Goal: Task Accomplishment & Management: Use online tool/utility

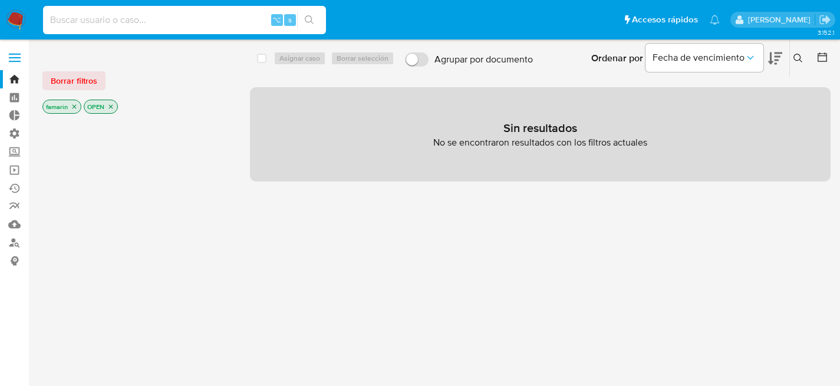
click at [200, 14] on input at bounding box center [184, 19] width 283 height 15
paste input "gi2wH6cdoSfwhLUiPGqD0lOA"
type input "gi2wH6cdoSfwhLUiPGqD0lOA"
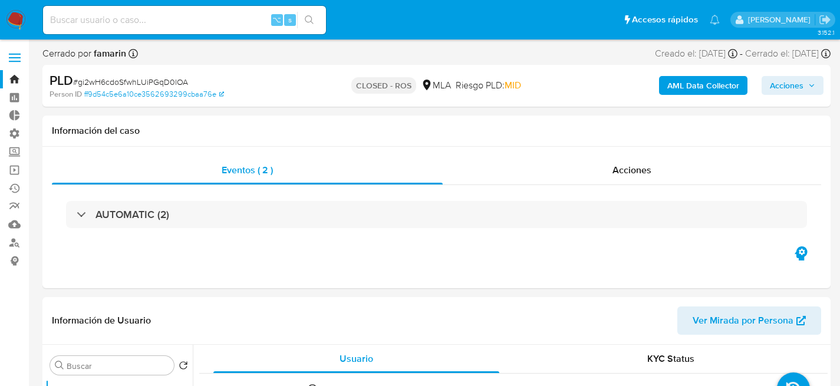
select select "10"
click at [217, 26] on input at bounding box center [184, 19] width 283 height 15
paste input "PyKhYYi3la8LIgxfI5SpfXWJ"
type input "PyKhYYi3la8LIgxfI5SpfXWJ"
click at [155, 20] on input "PyKhYYi3la8LIgxfI5SpfXWJ" at bounding box center [184, 19] width 283 height 15
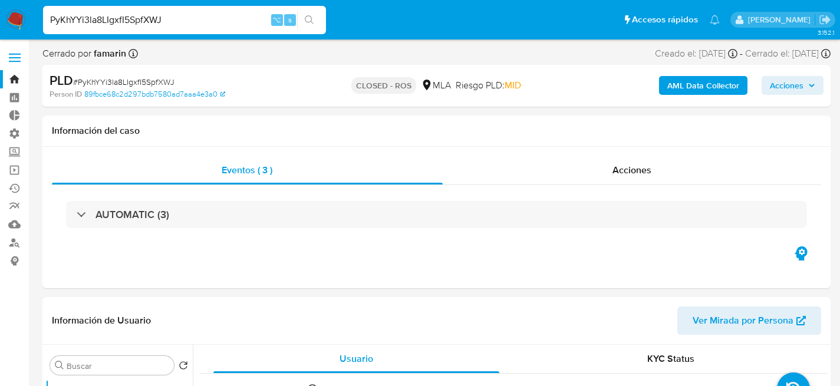
select select "10"
click at [155, 20] on input "PyKhYYi3la8LIgxfI5SpfXWJ" at bounding box center [184, 19] width 283 height 15
paste input "ogBq0gdVnbS6NekLPSSUS7CQ"
type input "ogBq0gdVnbS6NekLPSSUS7CQ"
select select "10"
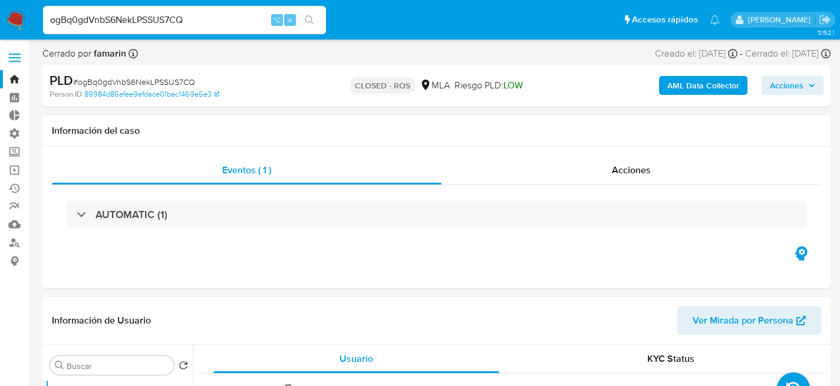
click at [223, 16] on input "ogBq0gdVnbS6NekLPSSUS7CQ" at bounding box center [184, 19] width 283 height 15
paste input "kXbQ1irCK1yenCtNLVfUQvci"
type input "kXbQ1irCK1yenCtNLVfUQvci"
select select "10"
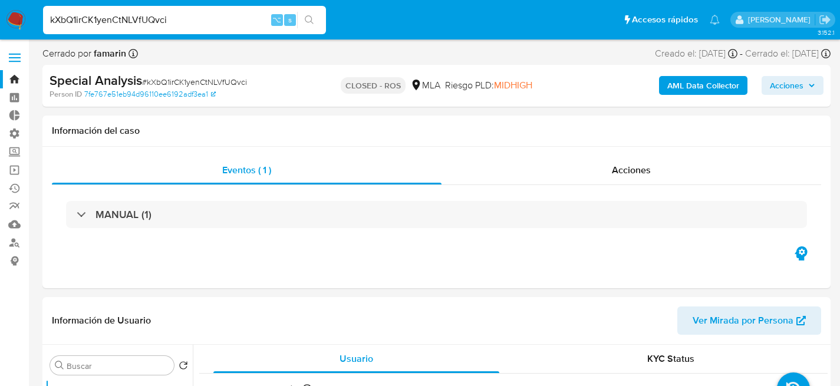
click at [248, 20] on input "kXbQ1irCK1yenCtNLVfUQvci" at bounding box center [184, 19] width 283 height 15
paste input "ORxbYjULwlEgMFOr9SDEl041"
type input "ORxbYjULwlEgMFOr9SDEl041"
select select "10"
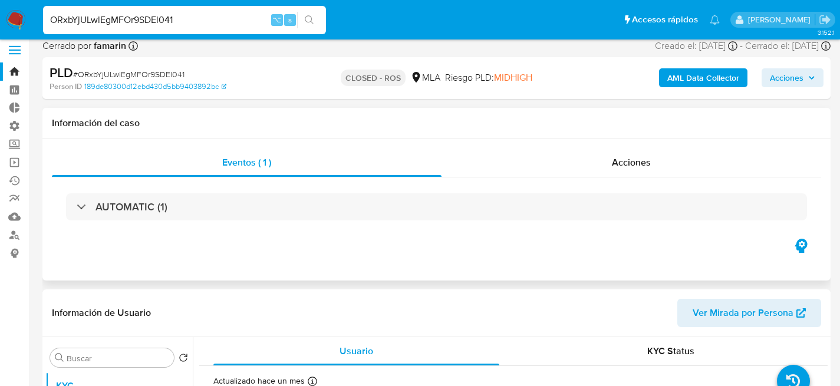
scroll to position [213, 0]
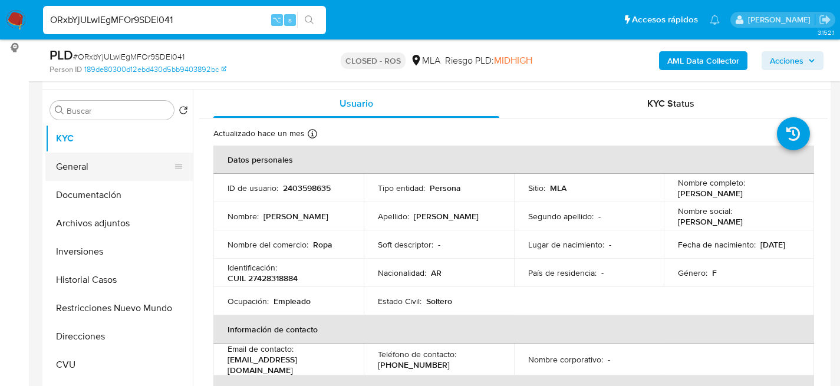
click at [70, 159] on button "General" at bounding box center [114, 167] width 138 height 28
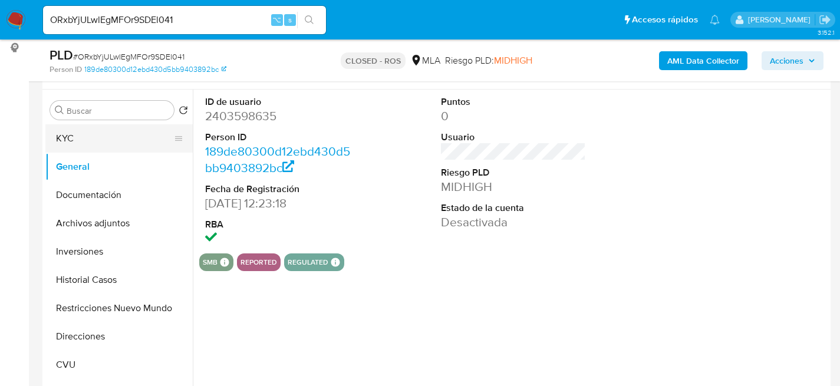
click at [75, 142] on button "KYC" at bounding box center [114, 138] width 138 height 28
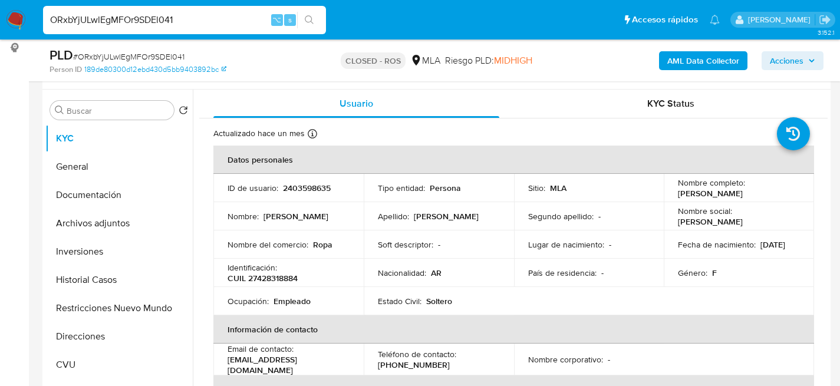
click at [194, 21] on input "ORxbYjULwlEgMFOr9SDEl041" at bounding box center [184, 19] width 283 height 15
paste input "kXbQ1irCK1yenCtNLVfUQvci"
type input "kXbQ1irCK1yenCtNLVfUQvci"
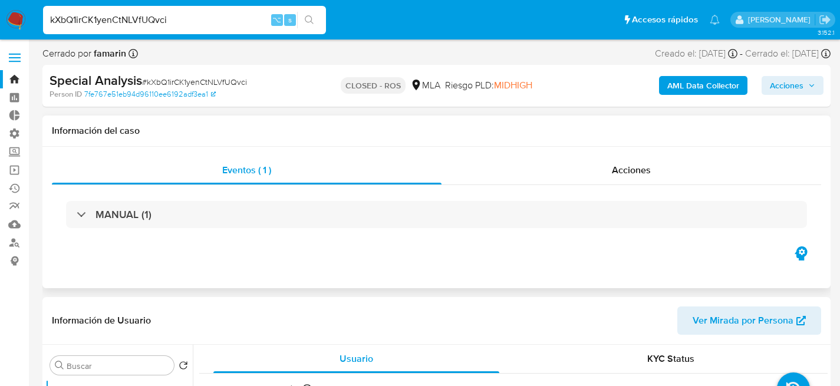
click at [590, 156] on div "Eventos ( 1 ) Acciones MANUAL (1)" at bounding box center [436, 217] width 788 height 141
click at [592, 160] on div "Acciones" at bounding box center [631, 170] width 380 height 28
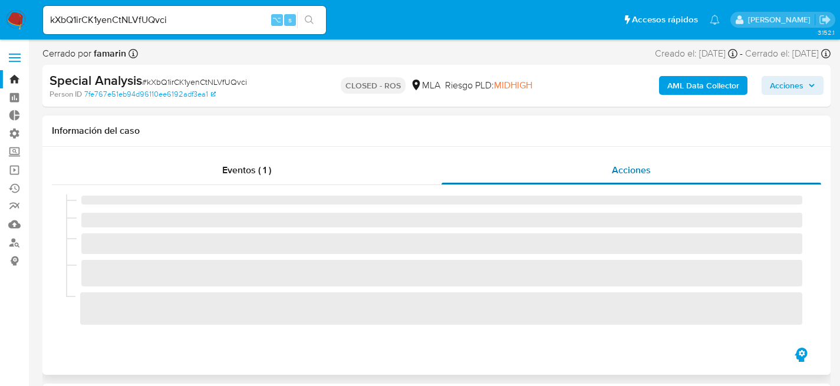
select select "10"
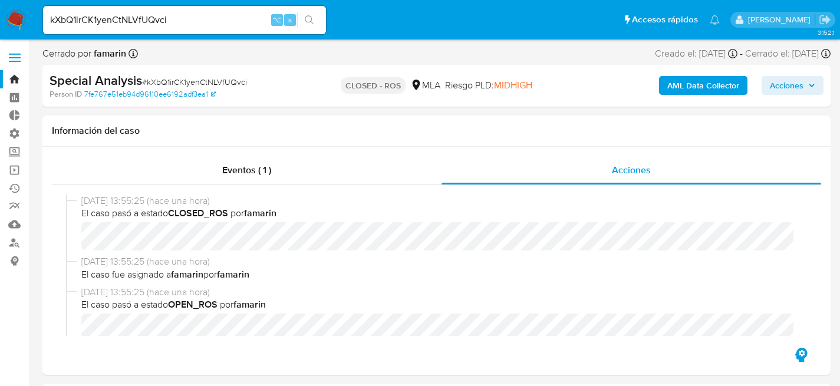
click at [190, 28] on div "kXbQ1irCK1yenCtNLVfUQvci ⌥ s" at bounding box center [184, 20] width 283 height 28
click at [190, 26] on input "kXbQ1irCK1yenCtNLVfUQvci" at bounding box center [184, 19] width 283 height 15
paste input "ORxbYjULwlEgMFOr9SDEl041"
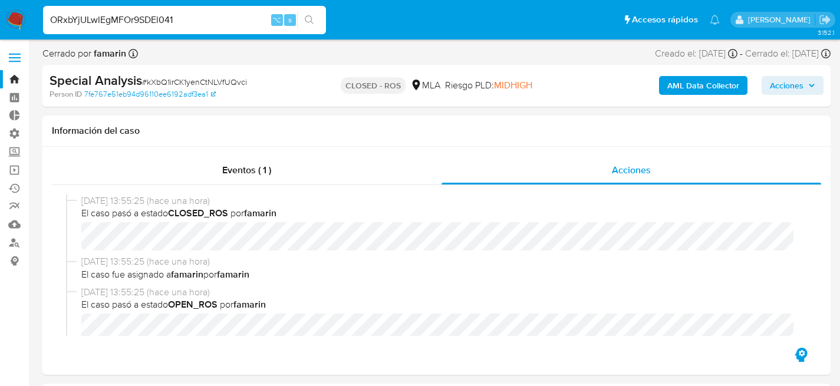
type input "ORxbYjULwlEgMFOr9SDEl041"
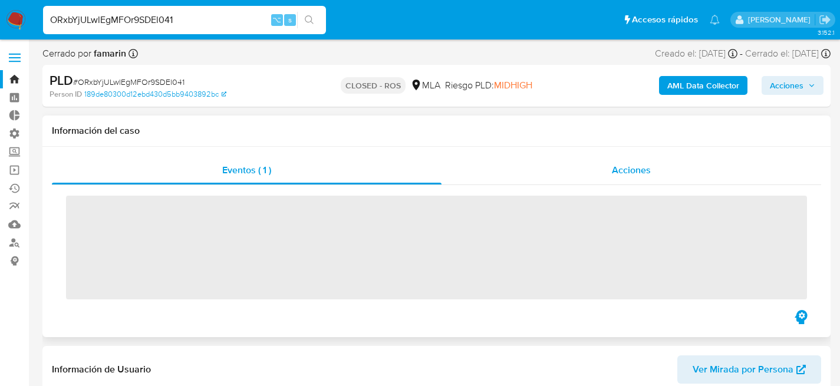
click at [543, 178] on div "Acciones" at bounding box center [631, 170] width 380 height 28
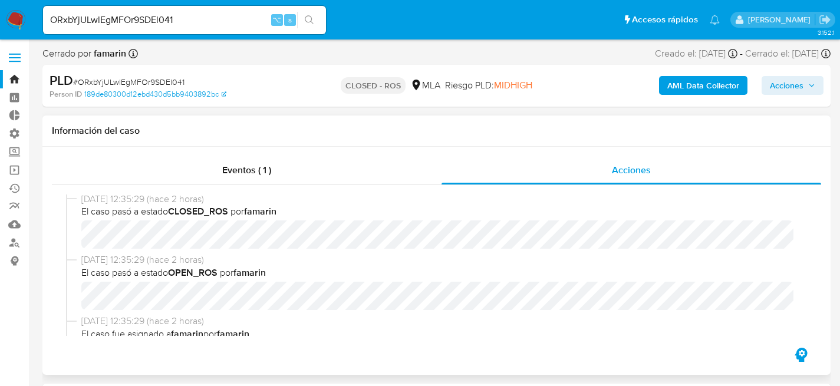
scroll to position [2, 0]
select select "10"
click at [176, 24] on input "ORxbYjULwlEgMFOr9SDEl041" at bounding box center [184, 19] width 283 height 15
paste input "Bj3KIJLY8HnABFYNDwpdrwos"
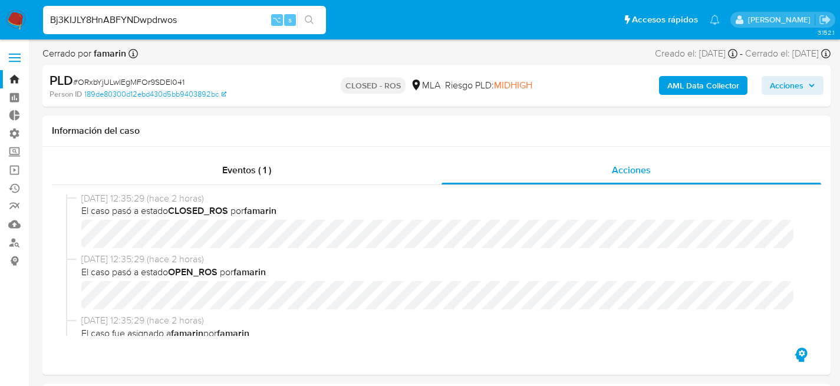
type input "Bj3KIJLY8HnABFYNDwpdrwos"
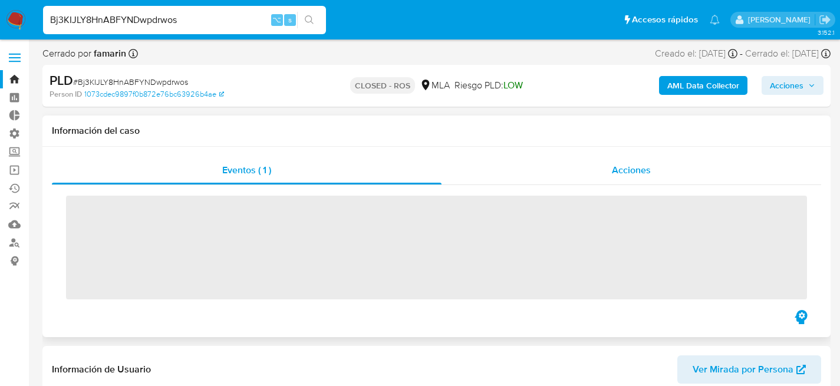
click at [585, 177] on div "Acciones" at bounding box center [631, 170] width 380 height 28
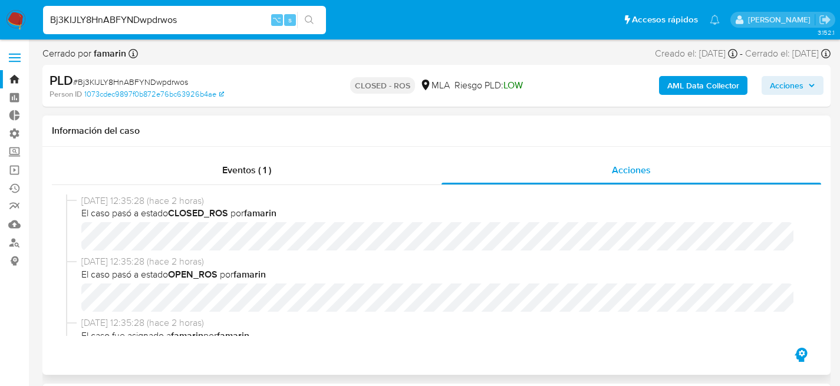
select select "10"
click at [200, 23] on input "Bj3KIJLY8HnABFYNDwpdrwos" at bounding box center [184, 19] width 283 height 15
paste input "NZZHsw2Dy3xpIElstyKAvTK6"
type input "NZZHsw2Dy3xpIElstyKAvTK6"
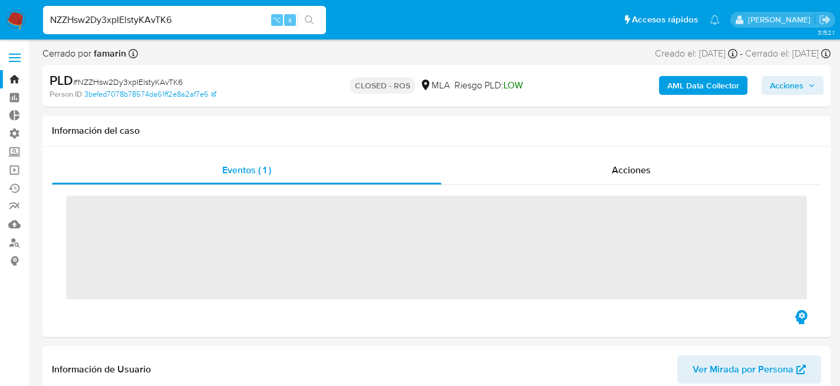
click at [525, 168] on div "Acciones" at bounding box center [631, 170] width 380 height 28
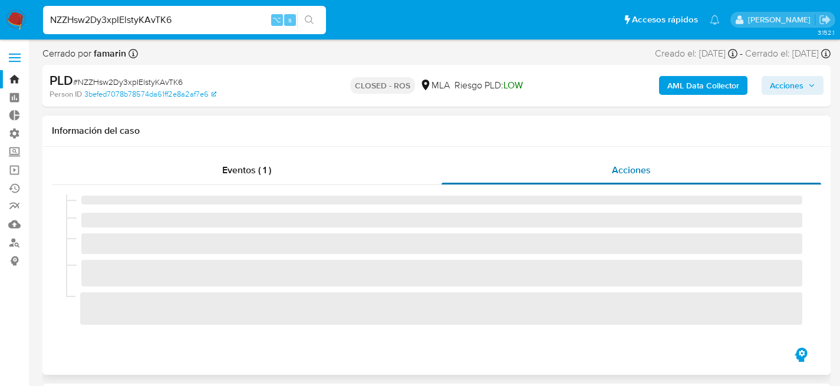
click at [529, 159] on div "Acciones" at bounding box center [631, 170] width 380 height 28
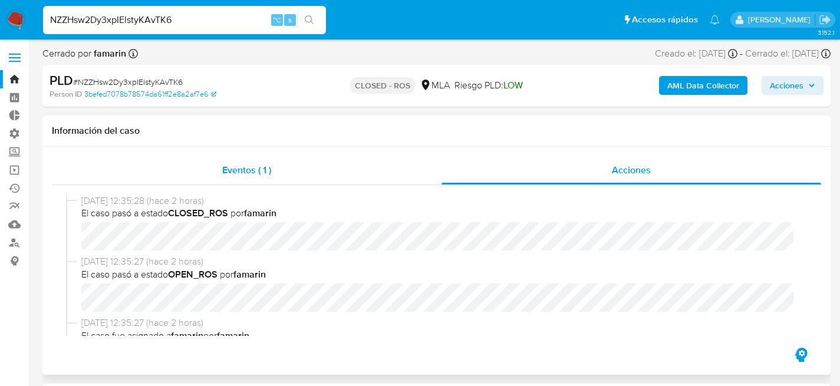
select select "10"
click at [137, 33] on div "NZZHsw2Dy3xpIElstyKAvTK6 ⌥ s" at bounding box center [184, 20] width 283 height 28
click at [149, 26] on input "NZZHsw2Dy3xpIElstyKAvTK6" at bounding box center [184, 19] width 283 height 15
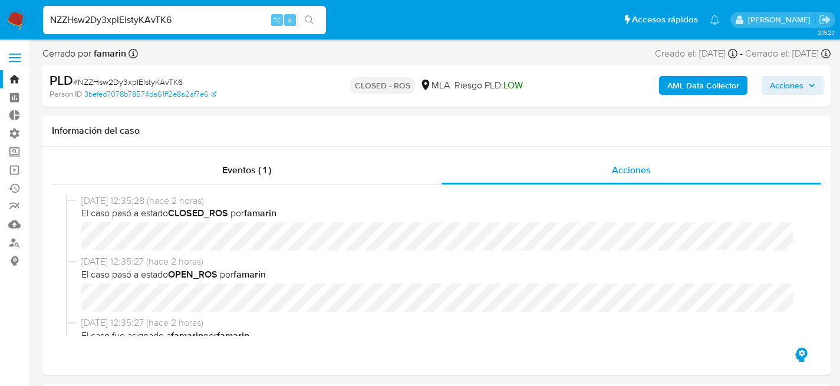
paste input "0CXBtslsV6azELlNWbIHrast"
type input "0CXBtslsV6azELlNWbIHrast"
click at [297, 12] on button "search-icon" at bounding box center [309, 20] width 24 height 17
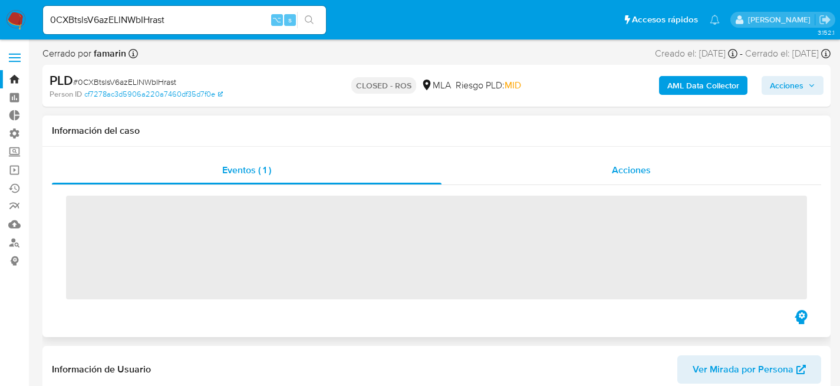
click at [522, 176] on div "Acciones" at bounding box center [631, 170] width 380 height 28
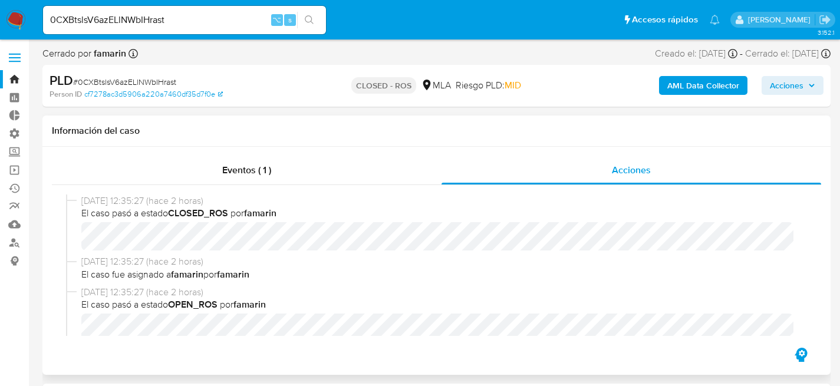
select select "10"
click at [188, 15] on input "0CXBtslsV6azELlNWbIHrast" at bounding box center [184, 19] width 283 height 15
paste input "P7T9pkedG5SIuloVfVGzARMw"
type input "P7T9pkedG5SIuloVfVGzARMw"
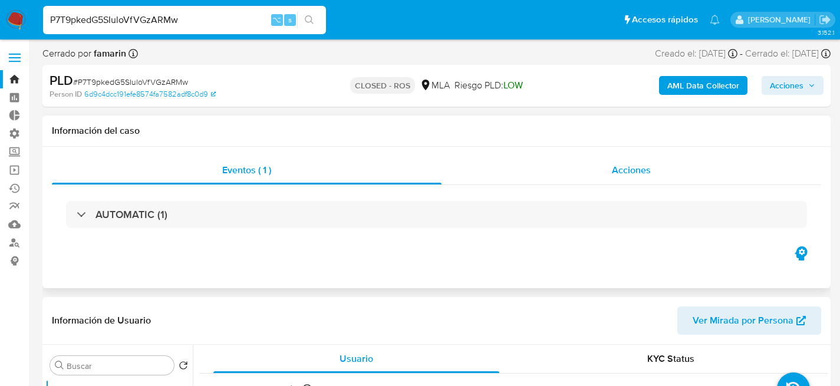
select select "10"
click at [641, 138] on div "Información del caso" at bounding box center [436, 131] width 788 height 31
click at [638, 169] on span "Acciones" at bounding box center [631, 170] width 39 height 14
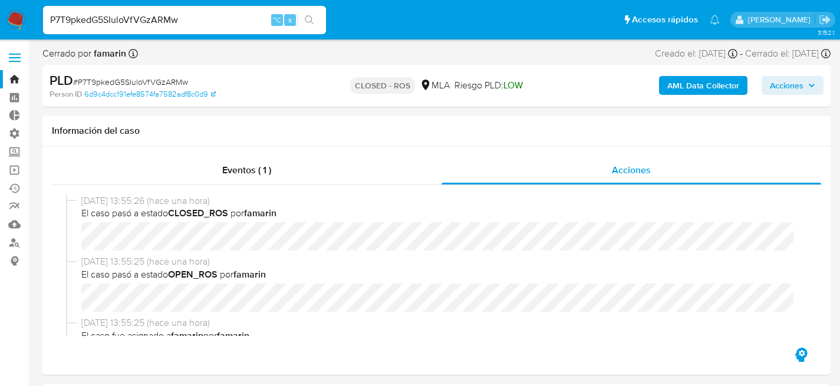
click at [160, 34] on div "P7T9pkedG5SIuloVfVGzARMw ⌥ s" at bounding box center [184, 20] width 283 height 33
click at [164, 23] on input "P7T9pkedG5SIuloVfVGzARMw" at bounding box center [184, 19] width 283 height 15
click at [144, 27] on input "P7T9pkedG5SIuloVfVGzARMw" at bounding box center [184, 19] width 283 height 15
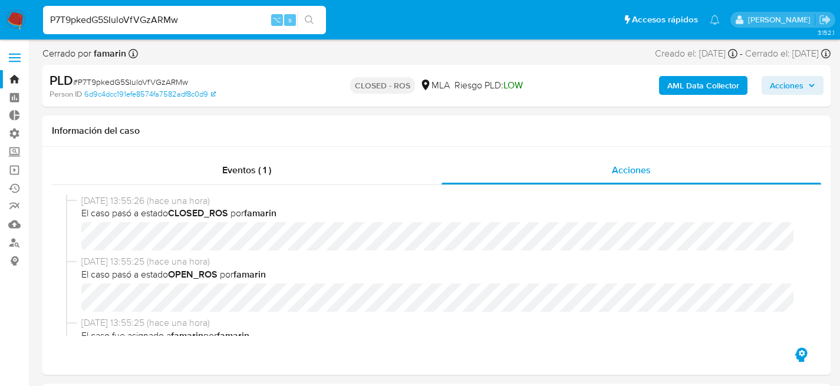
paste input "xChqpxbQDLuCgkJaMqqFqery"
type input "xChqpxbQDLuCgkJaMqqFqery"
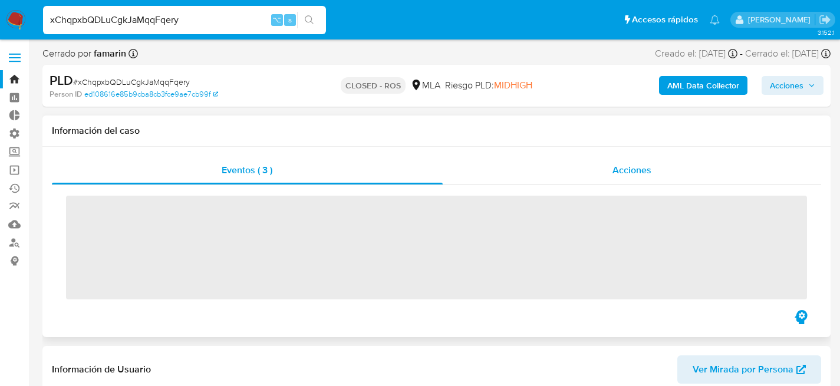
click at [592, 182] on div "Acciones" at bounding box center [632, 170] width 379 height 28
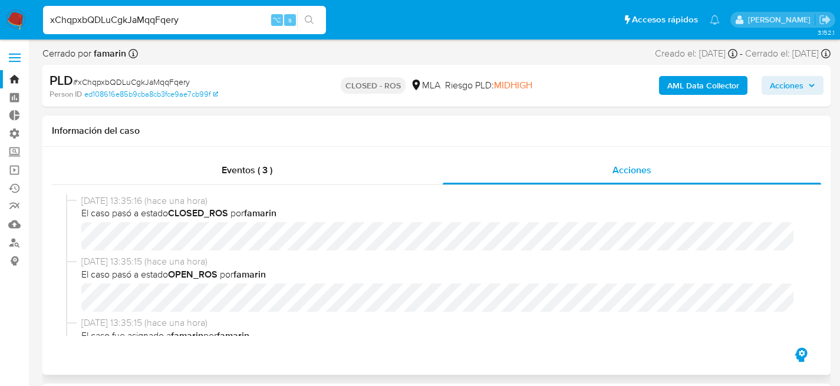
select select "10"
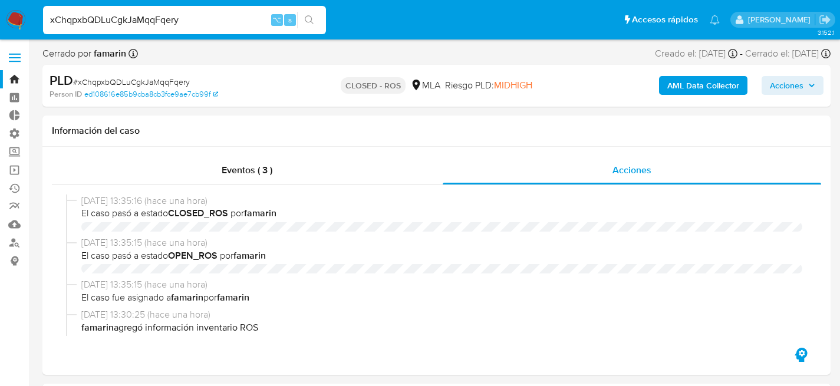
select select "10"
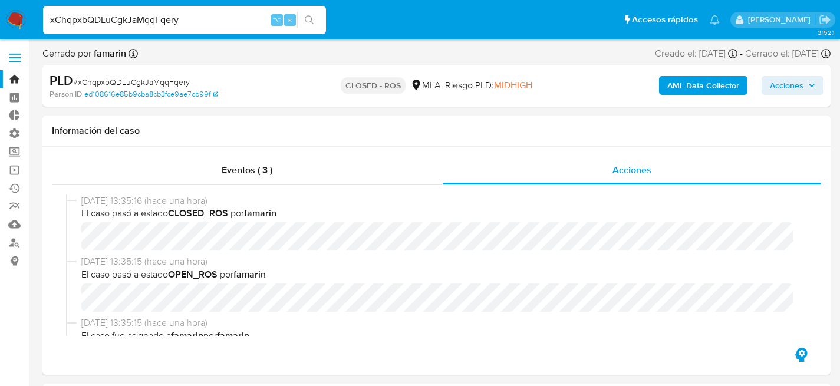
click at [165, 20] on input "xChqpxbQDLuCgkJaMqqFqery" at bounding box center [184, 19] width 283 height 15
paste input "qKtHxeJdH9msHIUdpe7c3ci"
type input "xqKtHxeJdH9msHIUdpe7c3ci"
click at [297, 12] on button "search-icon" at bounding box center [309, 20] width 24 height 17
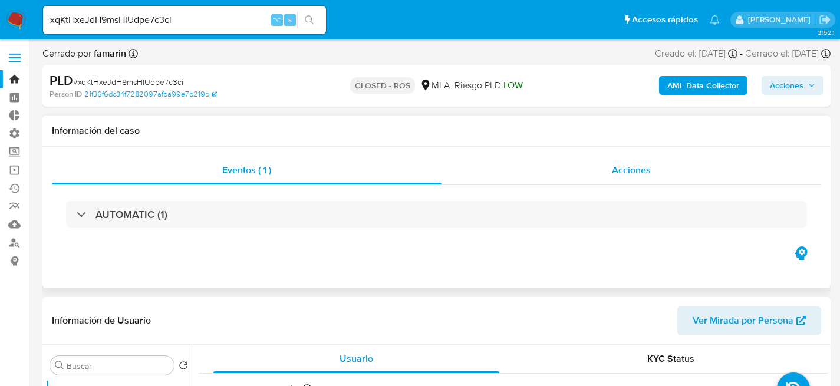
click at [626, 163] on span "Acciones" at bounding box center [631, 170] width 39 height 14
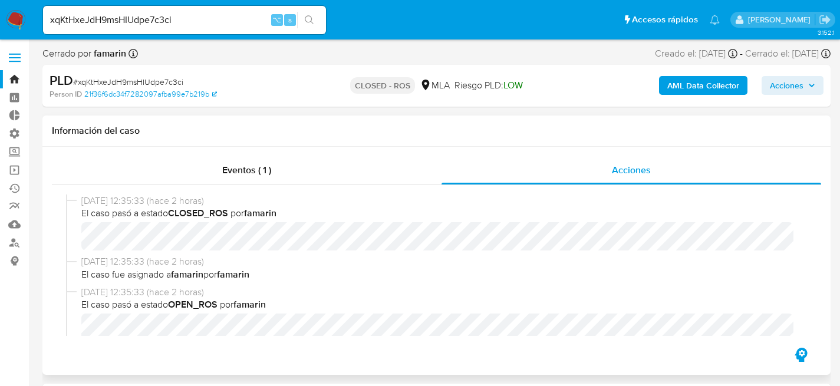
select select "10"
click at [169, 14] on input "xqKtHxeJdH9msHIUdpe7c3ci" at bounding box center [184, 19] width 283 height 15
paste input "iYQ7mAaY10MDfXxqDTuUVqPy"
type input "iYQ7mAaY10MDfXxqDTuUVqPy"
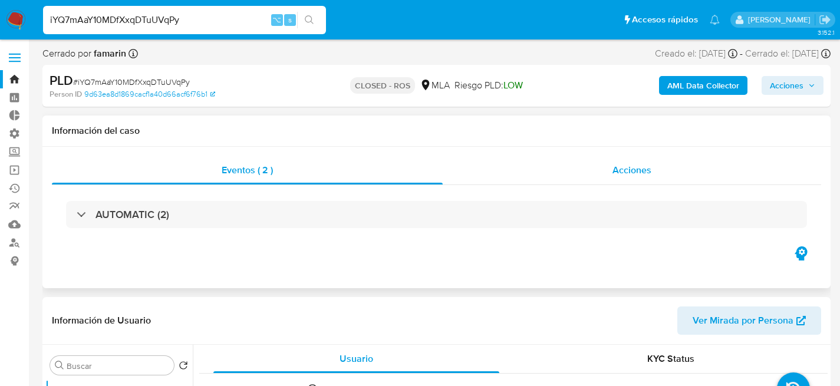
click at [635, 180] on div "Acciones" at bounding box center [632, 170] width 378 height 28
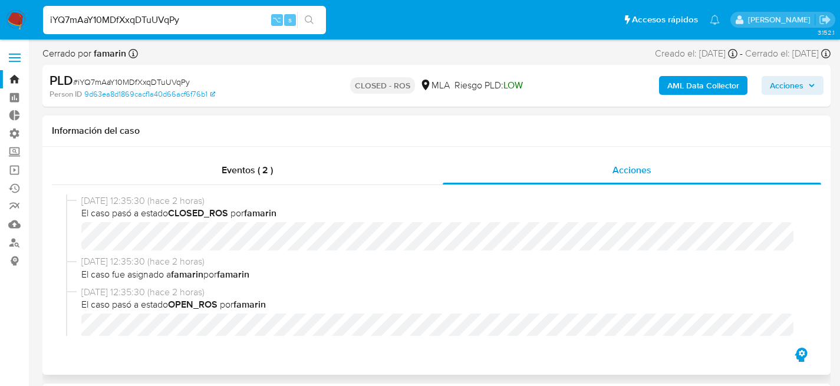
select select "10"
click at [188, 252] on div "[DATE] 12:35:30 (hace 2 horas) El caso pasó a estado CLOSED_ROS por famarin" at bounding box center [436, 224] width 741 height 61
click at [152, 4] on div "iYQ7mAaY10MDfXxqDTuUVqPy ⌥ s" at bounding box center [184, 20] width 283 height 33
click at [153, 6] on div "iYQ7mAaY10MDfXxqDTuUVqPy ⌥ s" at bounding box center [184, 20] width 283 height 28
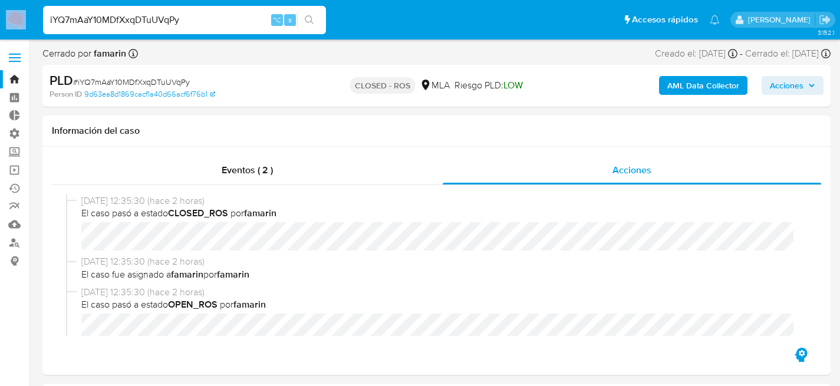
click at [153, 6] on div "iYQ7mAaY10MDfXxqDTuUVqPy ⌥ s" at bounding box center [184, 20] width 283 height 28
click at [156, 14] on input "iYQ7mAaY10MDfXxqDTuUVqPy" at bounding box center [184, 19] width 283 height 15
paste input "8NvGWUK1Jx3Q963AK688hb9Q"
type input "8NvGWUK1Jx3Q963AK688hb9Q"
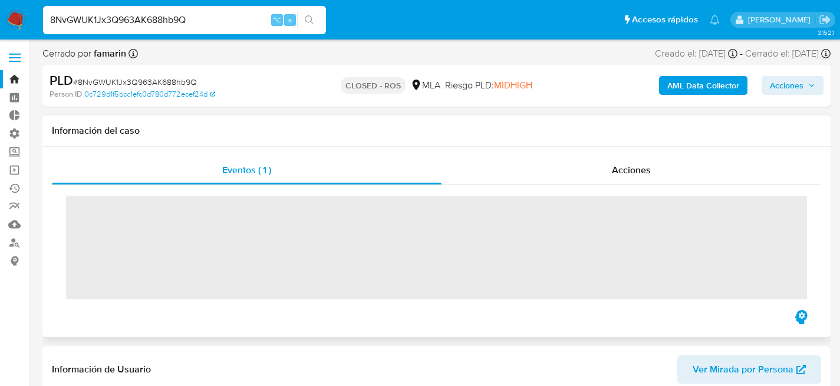
click at [697, 197] on span "‌" at bounding box center [436, 248] width 741 height 104
click at [651, 167] on div "Acciones" at bounding box center [631, 170] width 380 height 28
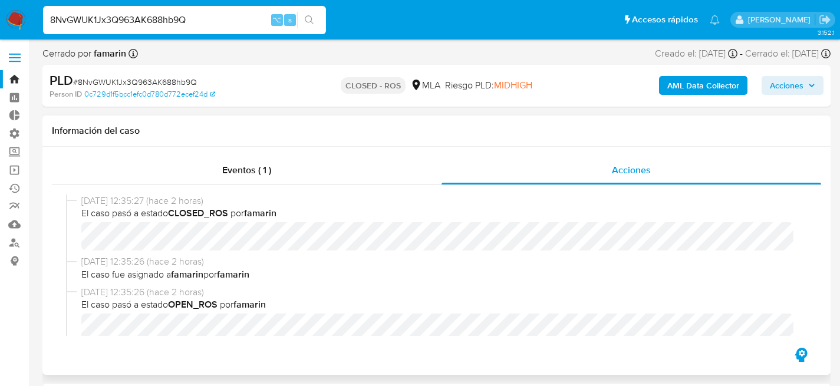
select select "10"
click at [157, 15] on input "8NvGWUK1Jx3Q963AK688hb9Q" at bounding box center [184, 19] width 283 height 15
paste input "2ASojrlUFMGvGTm4Do3iWjGX"
type input "2ASojrlUFMGvGTm4Do3iWjGX"
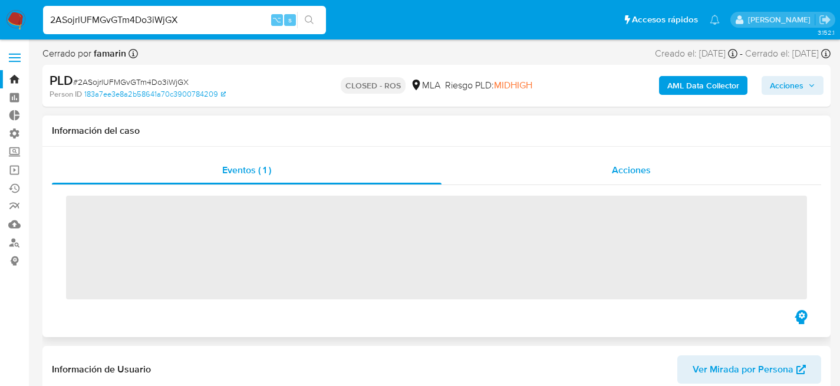
click at [582, 168] on div "Acciones" at bounding box center [631, 170] width 380 height 28
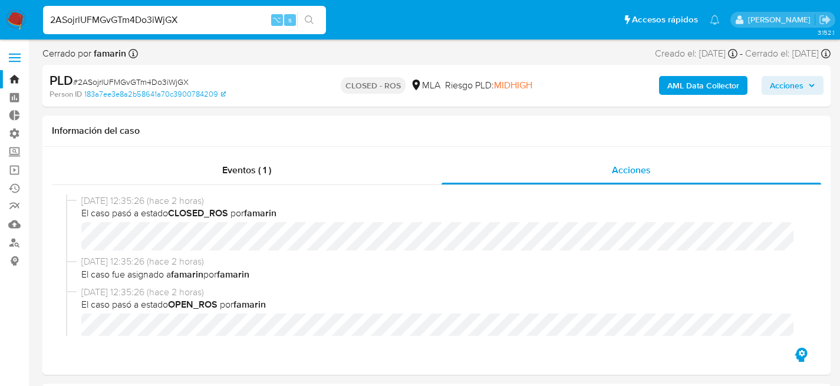
select select "10"
click at [166, 14] on input "2ASojrlUFMGvGTm4Do3iWjGX" at bounding box center [184, 19] width 283 height 15
paste input "V817vG3PsVfrkzwdzSNJzP0W"
type input "V817vG3PsVfrkzwdzSNJzP0W"
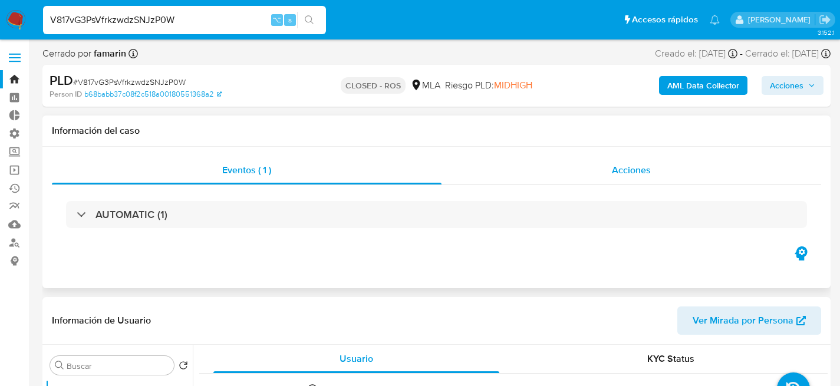
click at [567, 169] on div "Acciones" at bounding box center [631, 170] width 380 height 28
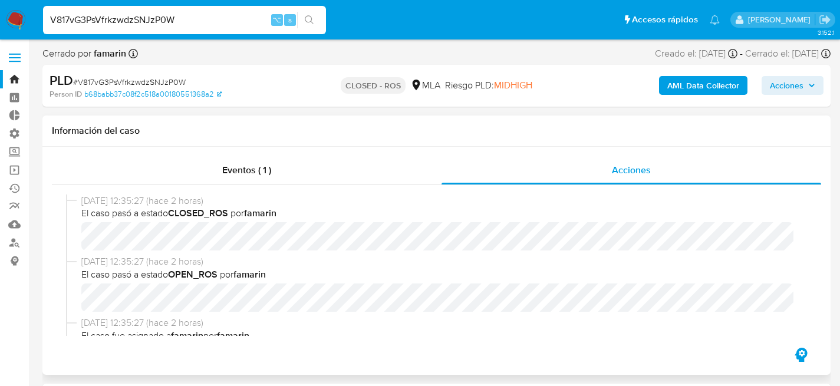
select select "10"
click at [179, 21] on input "V817vG3PsVfrkzwdzSNJzP0W" at bounding box center [184, 19] width 283 height 15
paste input "jvmdKWOSQiZWnMPJqSsKSyAX"
type input "jvmdKWOSQiZWnMPJqSsKSyAX"
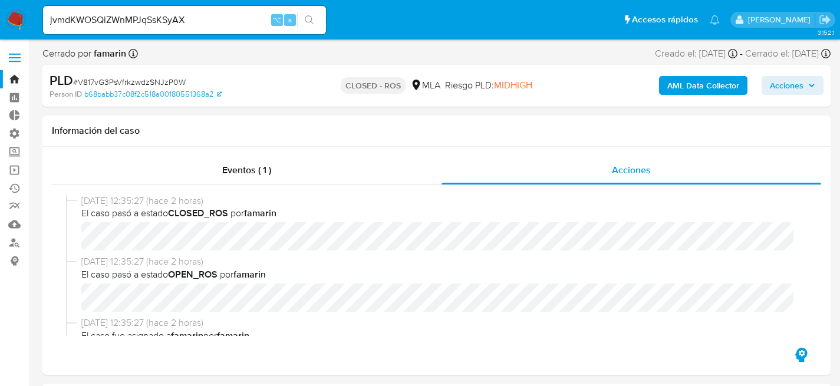
click at [297, 12] on button "search-icon" at bounding box center [309, 20] width 24 height 17
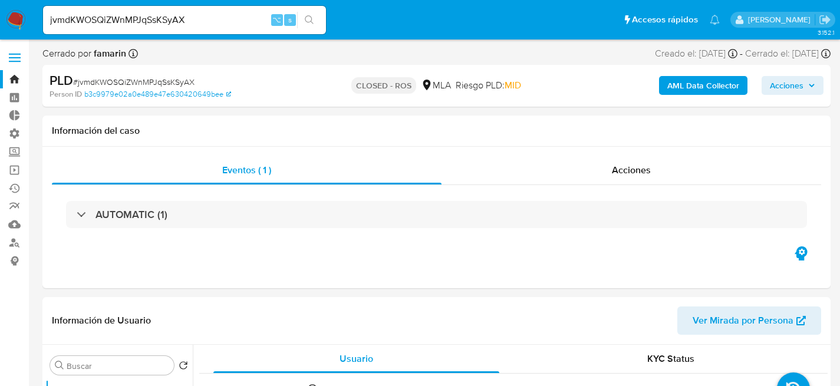
select select "10"
click at [599, 178] on div "Acciones" at bounding box center [631, 170] width 380 height 28
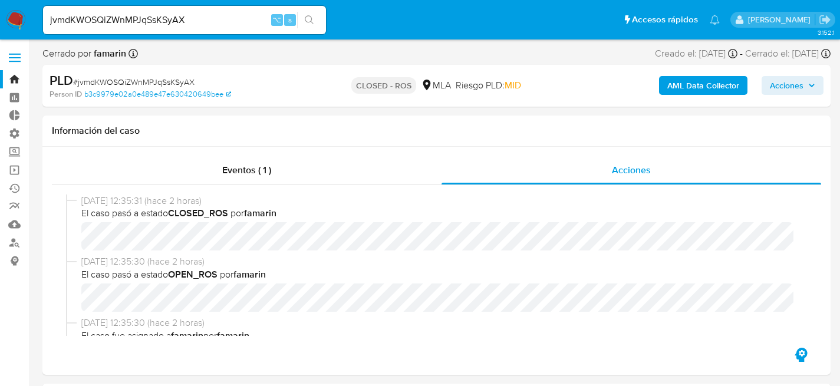
click at [141, 19] on input "jvmdKWOSQiZWnMPJqSsKSyAX" at bounding box center [184, 19] width 283 height 15
paste input "wLpxHvhsiL7s4ZRnAYAwLIB"
type input "jwLpxHvhsiL7s4ZRnAYAwLIB"
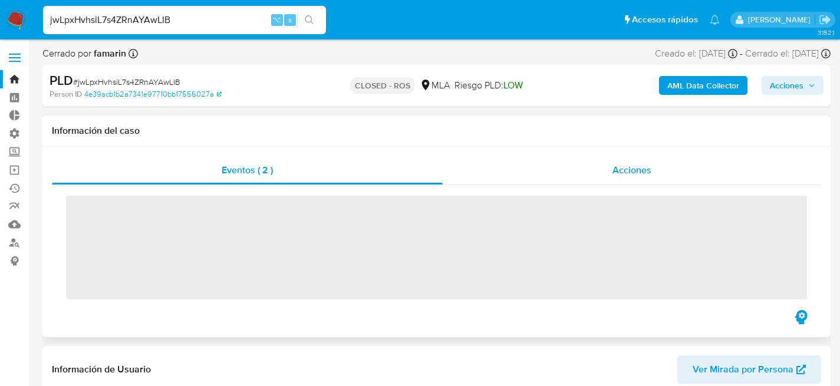
click at [593, 182] on div "Acciones" at bounding box center [632, 170] width 378 height 28
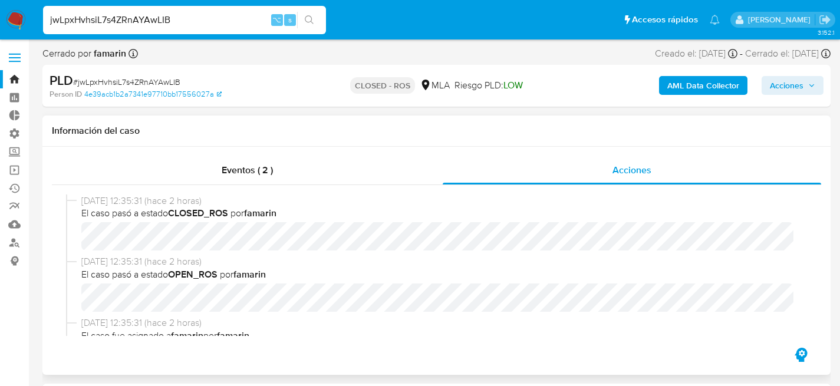
click at [175, 251] on div "[DATE] 12:35:31 (hace 2 horas) El caso pasó a estado CLOSED_ROS por famarin" at bounding box center [436, 224] width 741 height 61
select select "10"
click at [126, 18] on input "jwLpxHvhsiL7s4ZRnAYAwLIB" at bounding box center [184, 19] width 283 height 15
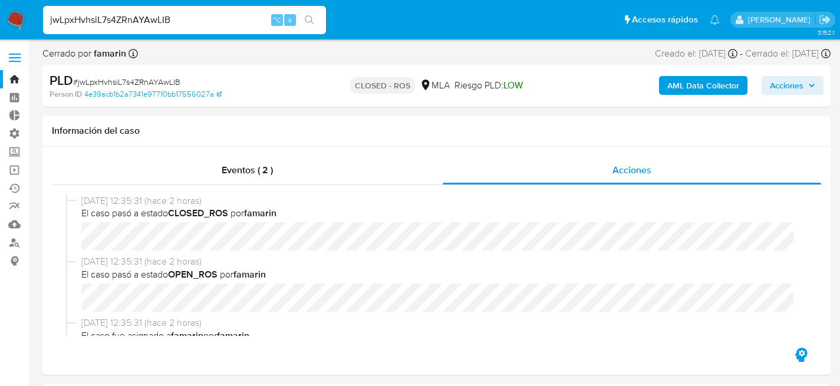
paste input "rrVoqQc3zRtf7inM6b1RnD1x"
type input "rrVoqQc3zRtf7inM6b1RnD1x"
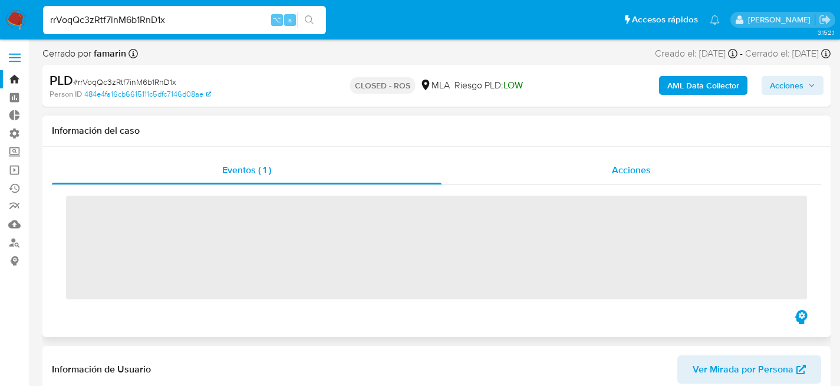
click at [609, 170] on div "Acciones" at bounding box center [631, 170] width 380 height 28
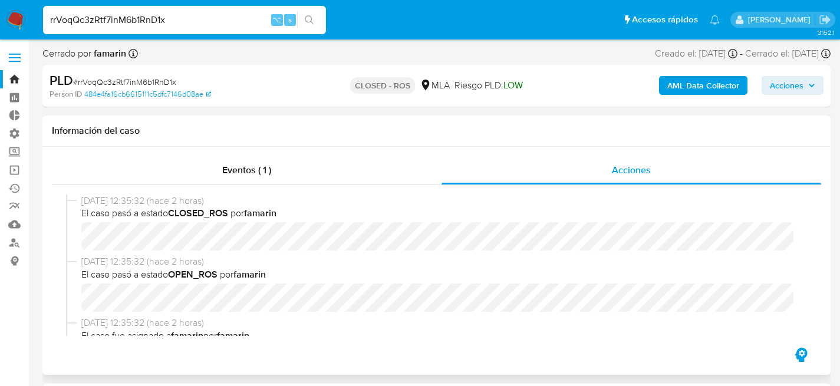
select select "10"
click at [193, 31] on div "rrVoqQc3zRtf7inM6b1RnD1x ⌥ s" at bounding box center [184, 20] width 283 height 28
click at [193, 28] on div "rrVoqQc3zRtf7inM6b1RnD1x ⌥ s" at bounding box center [184, 20] width 283 height 28
click at [194, 25] on input "rrVoqQc3zRtf7inM6b1RnD1x" at bounding box center [184, 19] width 283 height 15
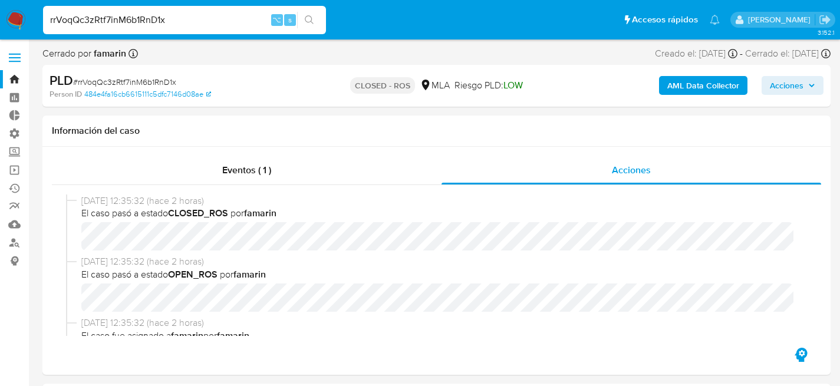
paste input "Yzc7tFwPdVAHcpyudgRhMPS5"
type input "Yzc7tFwPdVAHcpyudgRhMPS5"
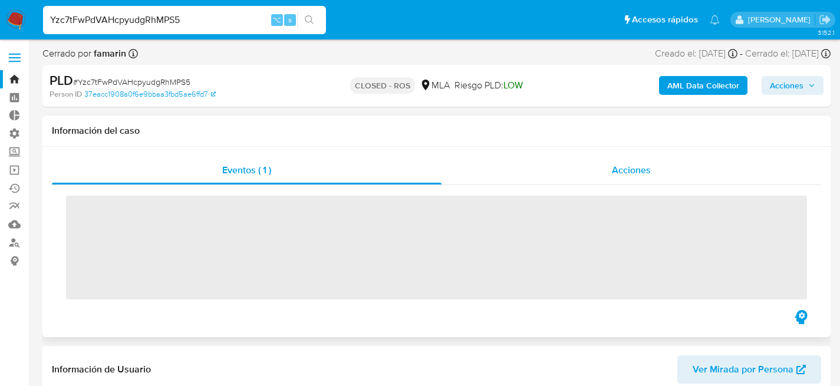
click at [538, 184] on div "Acciones" at bounding box center [631, 170] width 380 height 28
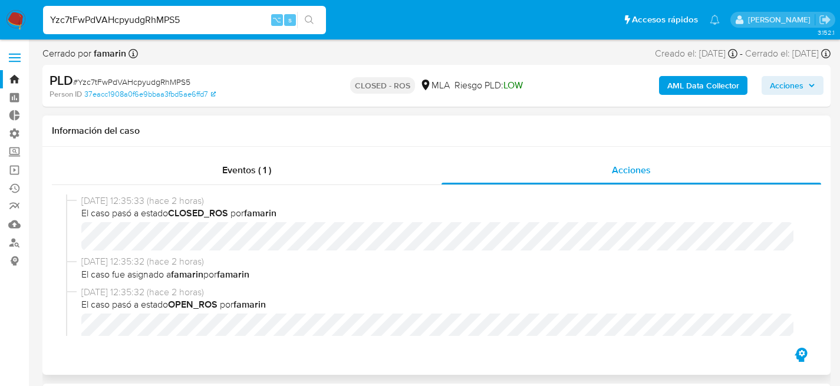
select select "10"
click at [164, 15] on input "Yzc7tFwPdVAHcpyudgRhMPS5" at bounding box center [184, 19] width 283 height 15
paste input "OO0kjIU0H6Hx9r5BHPgrjyx"
type input "YOO0kjIU0H6Hx9r5BHPgrjyx"
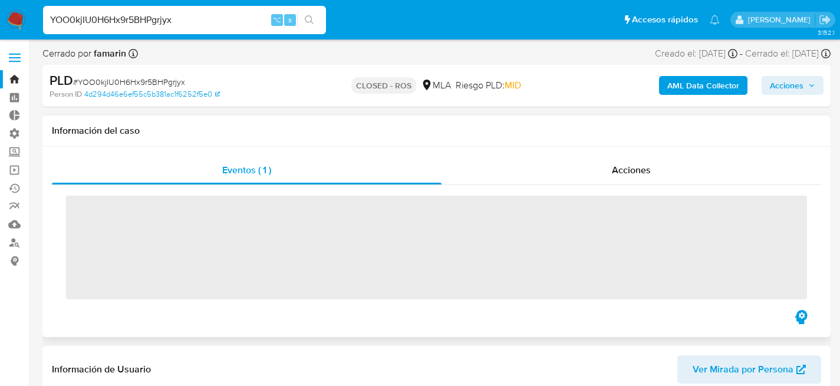
click at [686, 213] on span "‌" at bounding box center [436, 248] width 741 height 104
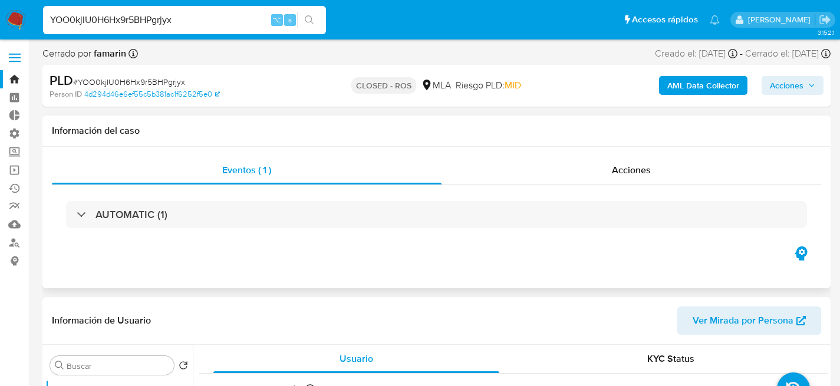
click at [673, 194] on div "AUTOMATIC (1)" at bounding box center [436, 214] width 769 height 59
click at [670, 188] on div "AUTOMATIC (1)" at bounding box center [436, 214] width 769 height 59
click at [658, 179] on div "Acciones" at bounding box center [631, 170] width 380 height 28
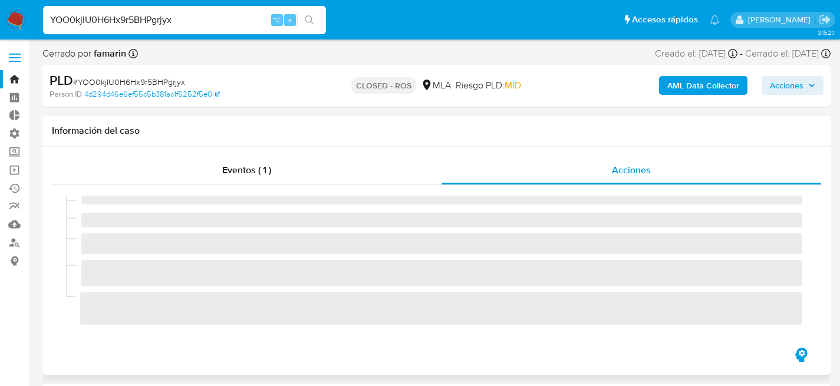
select select "10"
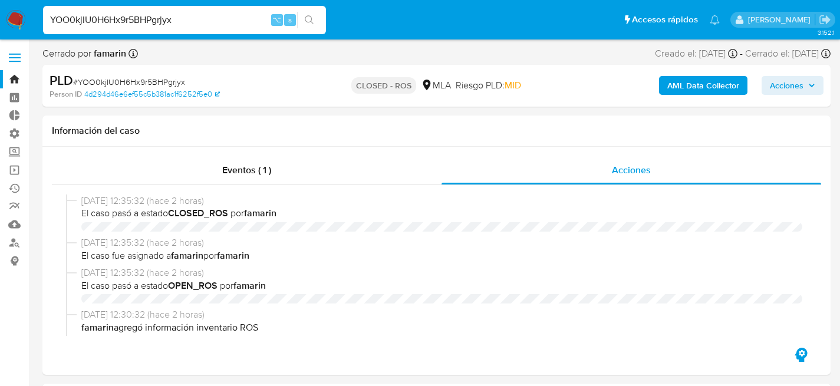
select select "10"
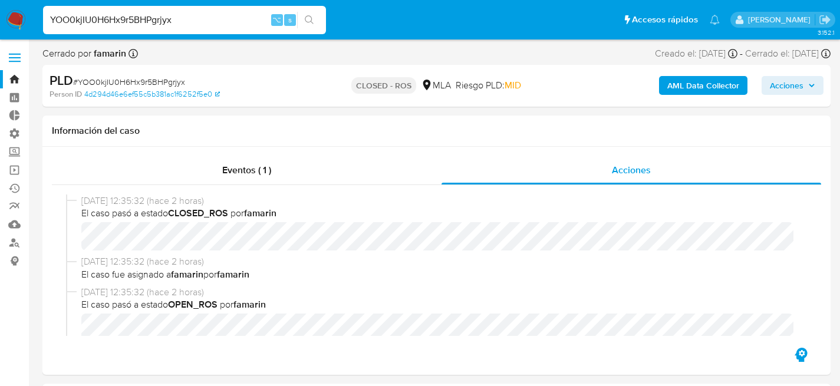
click at [193, 25] on input "YOO0kjIU0H6Hx9r5BHPgrjyx" at bounding box center [184, 19] width 283 height 15
paste input "KA4yVcpCVUg08Aeeyu22NTOy"
type input "KA4yVcpCVUg08Aeeyu22NTOy"
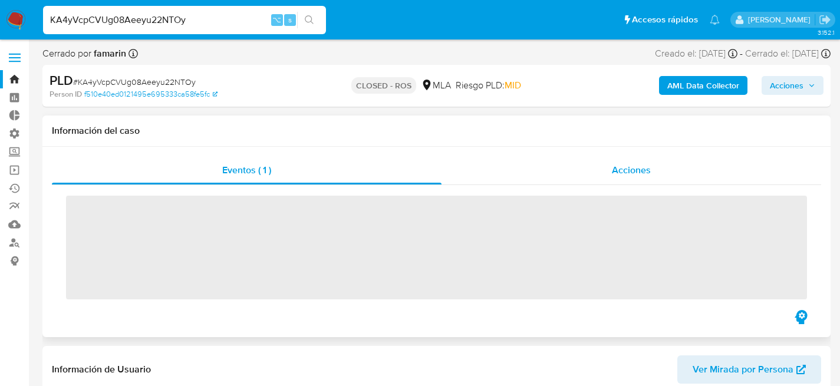
click at [557, 169] on div "Acciones" at bounding box center [631, 170] width 380 height 28
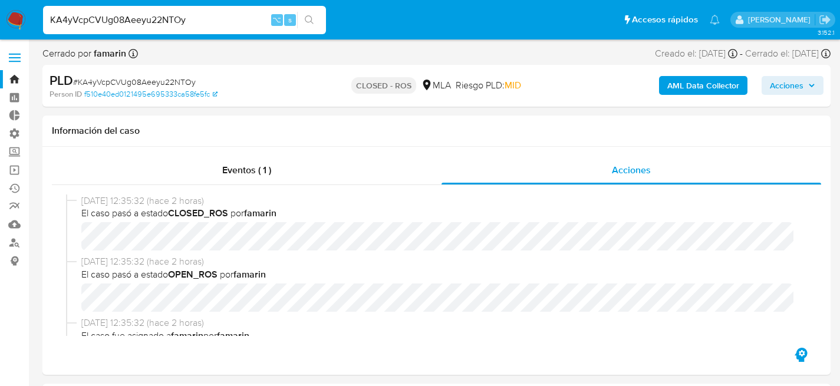
select select "10"
click at [228, 27] on div "KA4yVcpCVUg08Aeeyu22NTOy ⌥ s" at bounding box center [184, 20] width 283 height 28
click at [229, 25] on input "KA4yVcpCVUg08Aeeyu22NTOy" at bounding box center [184, 19] width 283 height 15
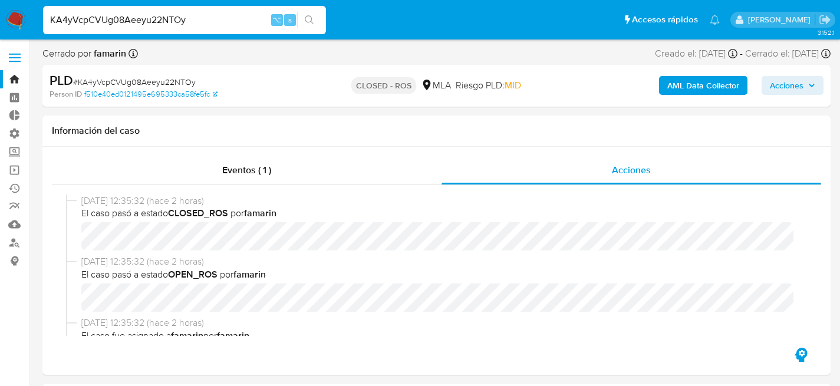
paste input "uLG6l3FXT8pYOU47NfqJHDXo"
type input "uLG6l3FXT8pYOU47NfqJHDXo"
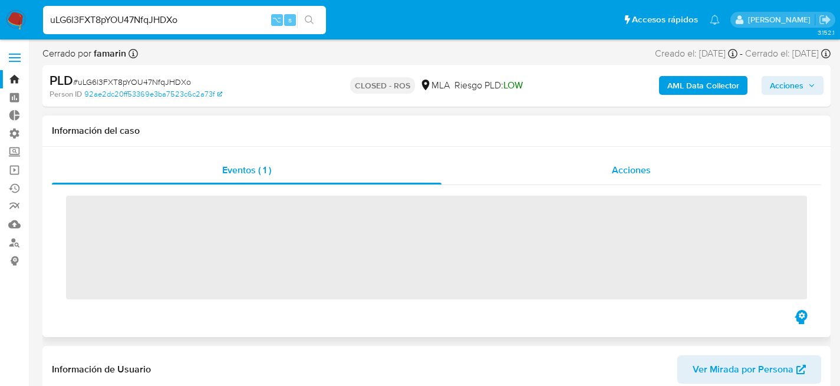
click at [555, 165] on div "Acciones" at bounding box center [631, 170] width 380 height 28
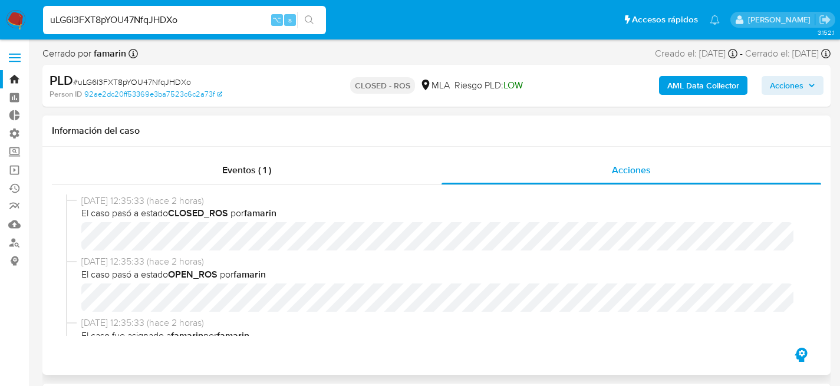
select select "10"
click at [154, 29] on div "uLG6l3FXT8pYOU47NfqJHDXo ⌥ s" at bounding box center [184, 20] width 283 height 28
click at [155, 27] on input "uLG6l3FXT8pYOU47NfqJHDXo" at bounding box center [184, 19] width 283 height 15
paste input "STZQFT6IDuo8GFiaphc44KUX"
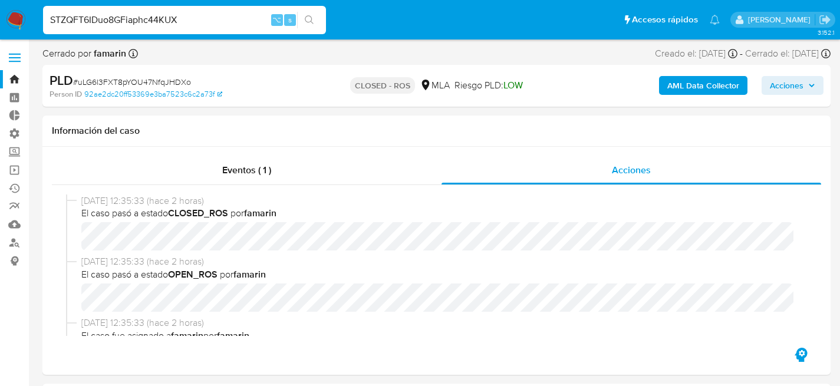
type input "STZQFT6IDuo8GFiaphc44KUX"
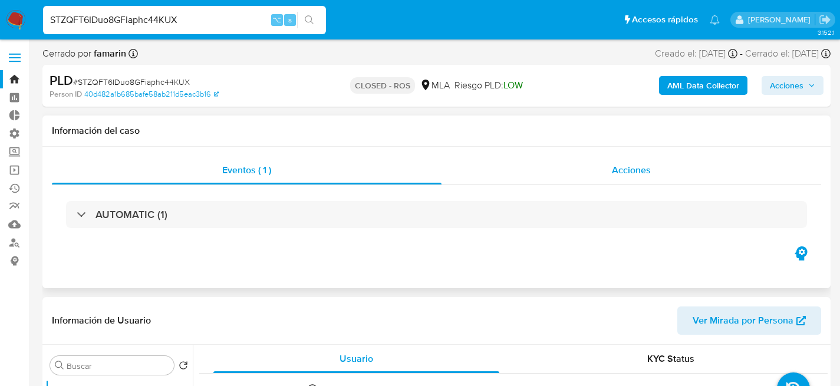
click at [584, 176] on div "Acciones" at bounding box center [631, 170] width 380 height 28
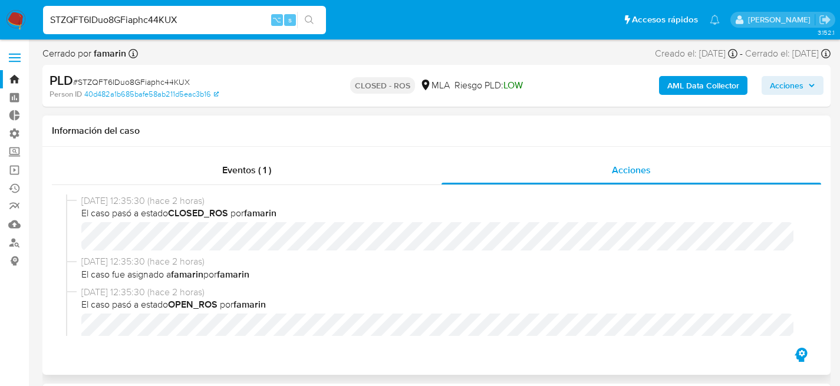
select select "10"
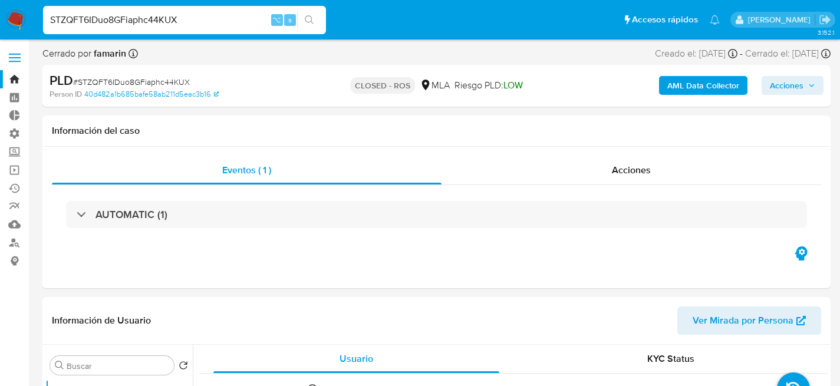
select select "10"
click at [151, 11] on div "STZQFT6IDuo8GFiaphc44KUX ⌥ s" at bounding box center [184, 20] width 283 height 28
click at [156, 16] on input "STZQFT6IDuo8GFiaphc44KUX" at bounding box center [184, 19] width 283 height 15
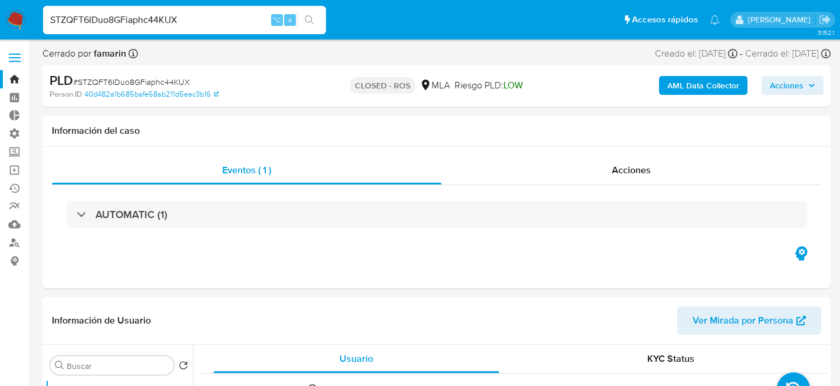
paste input "9I8RS6YxWbCiOfDpARgbxaz0"
type input "9I8RS6YxWbCiOfDpARgbxaz0"
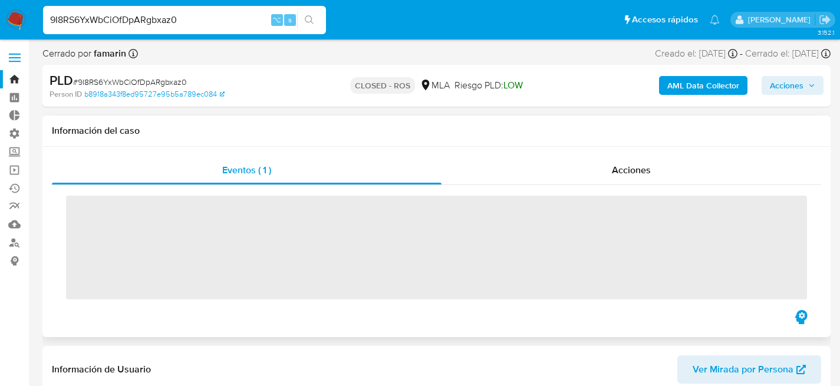
click at [549, 153] on div "Eventos ( 1 ) Acciones ‌" at bounding box center [436, 242] width 788 height 190
click at [555, 163] on div "Acciones" at bounding box center [631, 170] width 380 height 28
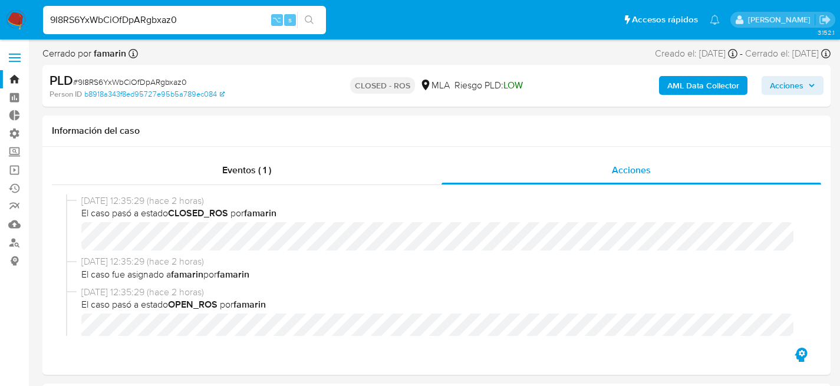
select select "10"
click at [144, 12] on input "9I8RS6YxWbCiOfDpARgbxaz0" at bounding box center [184, 19] width 283 height 15
paste input "ogBq0gdVnbS6NekLPSSUS7CQ"
type input "ogBq0gdVnbS6NekLPSSUS7CQ"
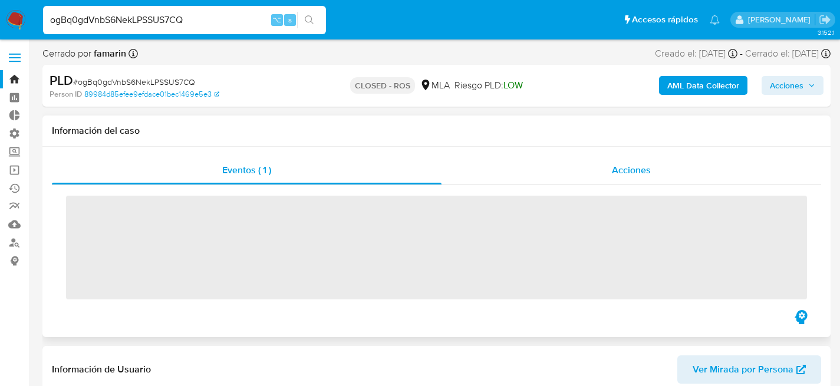
click at [555, 174] on div "Acciones" at bounding box center [631, 170] width 380 height 28
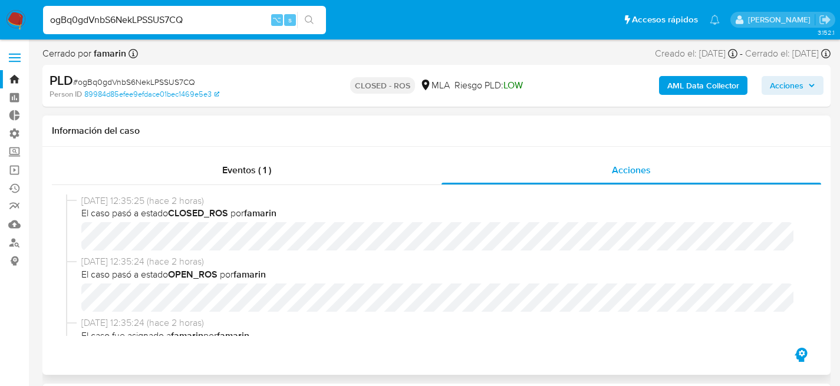
select select "10"
click at [159, 8] on div "ogBq0gdVnbS6NekLPSSUS7CQ ⌥ s" at bounding box center [184, 20] width 283 height 28
click at [161, 11] on div "ogBq0gdVnbS6NekLPSSUS7CQ ⌥ s" at bounding box center [184, 20] width 283 height 28
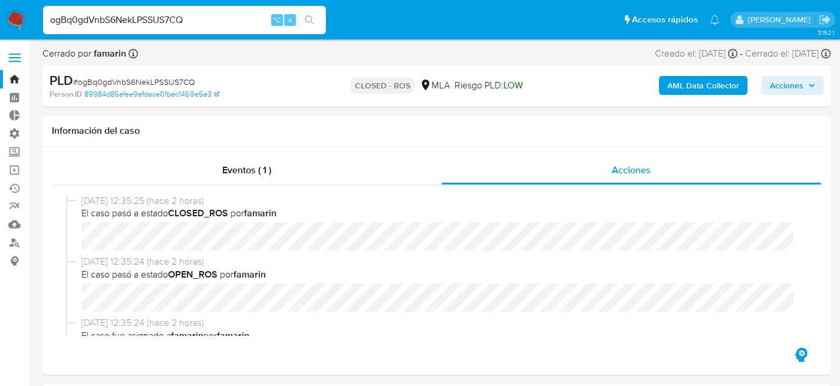
click at [163, 14] on input "ogBq0gdVnbS6NekLPSSUS7CQ" at bounding box center [184, 19] width 283 height 15
paste input "PyKhYYi3la8LIgxfI5SpfXWJ"
type input "PyKhYYi3la8LIgxfI5SpfXWJ"
click at [297, 12] on button "search-icon" at bounding box center [309, 20] width 24 height 17
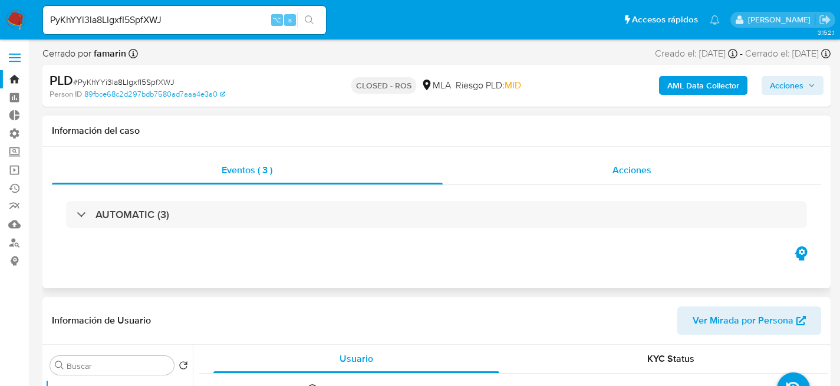
click at [567, 166] on div "Acciones" at bounding box center [632, 170] width 379 height 28
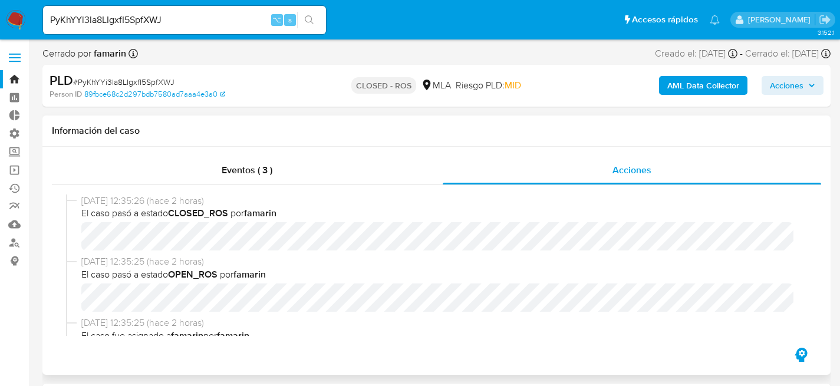
select select "10"
click at [153, 9] on div "PyKhYYi3la8LIgxfI5SpfXWJ ⌥ s" at bounding box center [184, 20] width 283 height 28
click at [161, 16] on input "PyKhYYi3la8LIgxfI5SpfXWJ" at bounding box center [184, 19] width 283 height 15
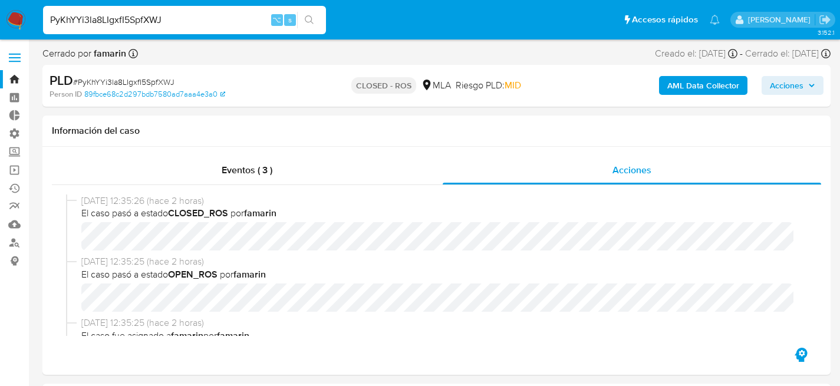
paste input "gi2wH6cdoSfwhLUiPGqD0lOA"
type input "gi2wH6cdoSfwhLUiPGqD0lOA"
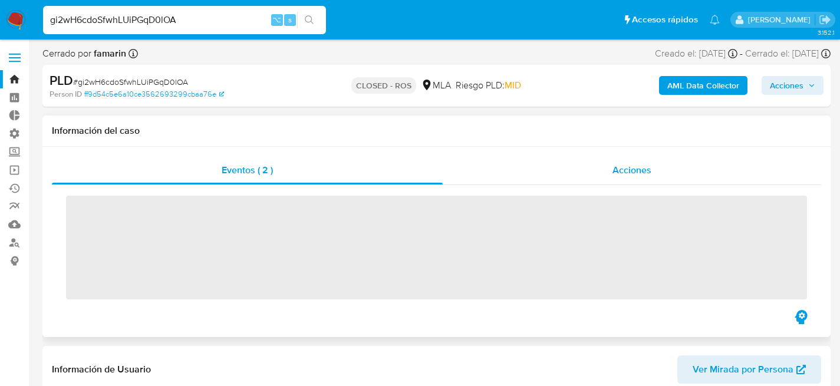
click at [560, 167] on div "Acciones" at bounding box center [632, 170] width 378 height 28
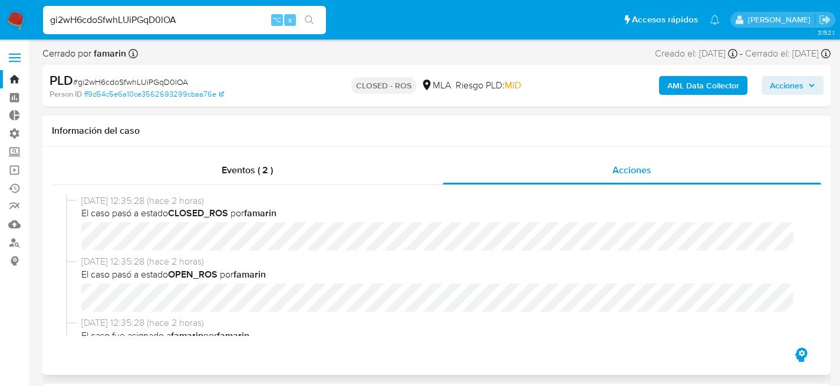
select select "10"
